Goal: Transaction & Acquisition: Purchase product/service

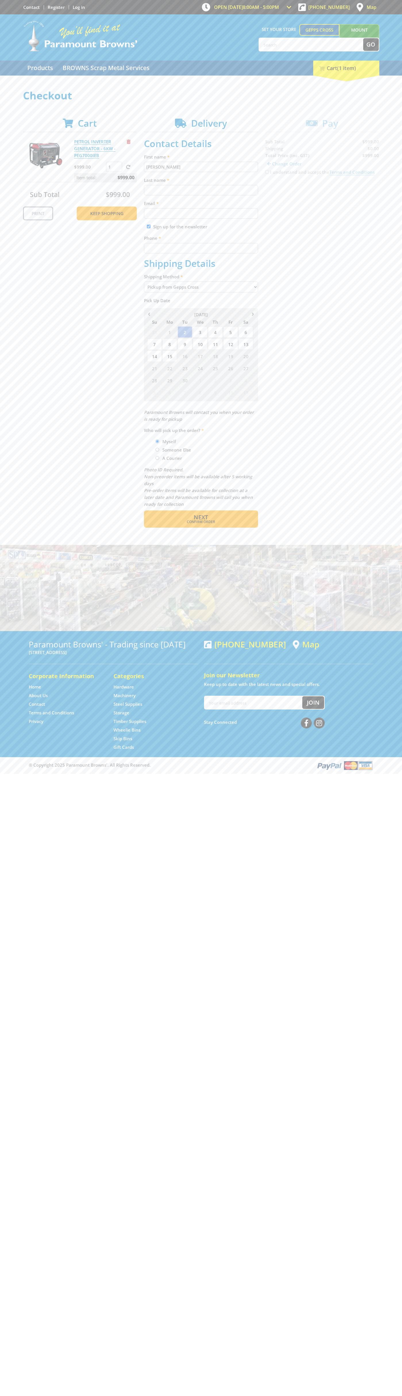
type input "[PERSON_NAME]"
type input "[EMAIL_ADDRESS][DOMAIN_NAME]"
type input "0293744000"
click at [201, 517] on span "Next" at bounding box center [201, 517] width 14 height 8
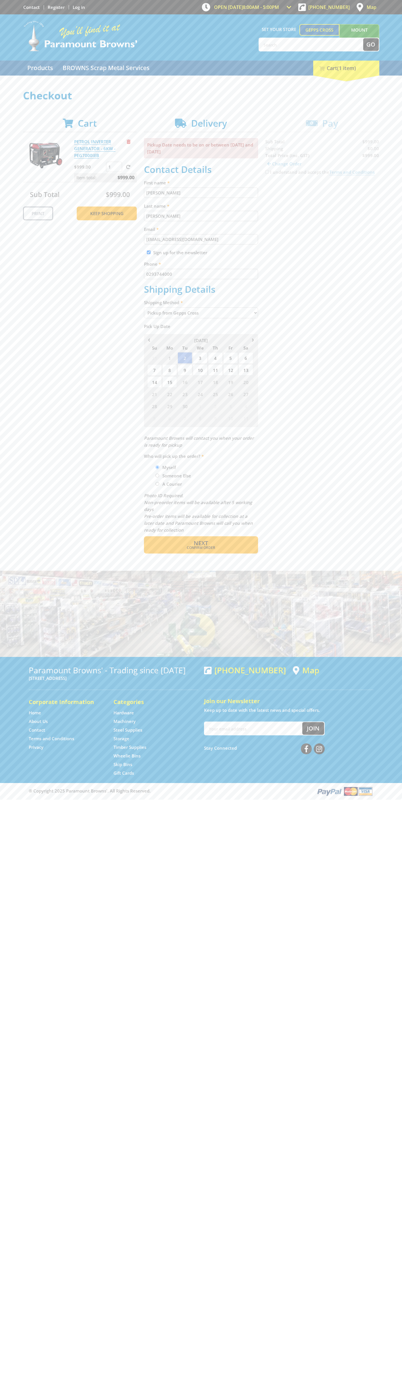
type input "[PERSON_NAME]"
click at [201, 548] on span "Confirm order" at bounding box center [200, 547] width 89 height 3
click at [201, 543] on span "Next" at bounding box center [201, 543] width 14 height 8
